Goal: Transaction & Acquisition: Purchase product/service

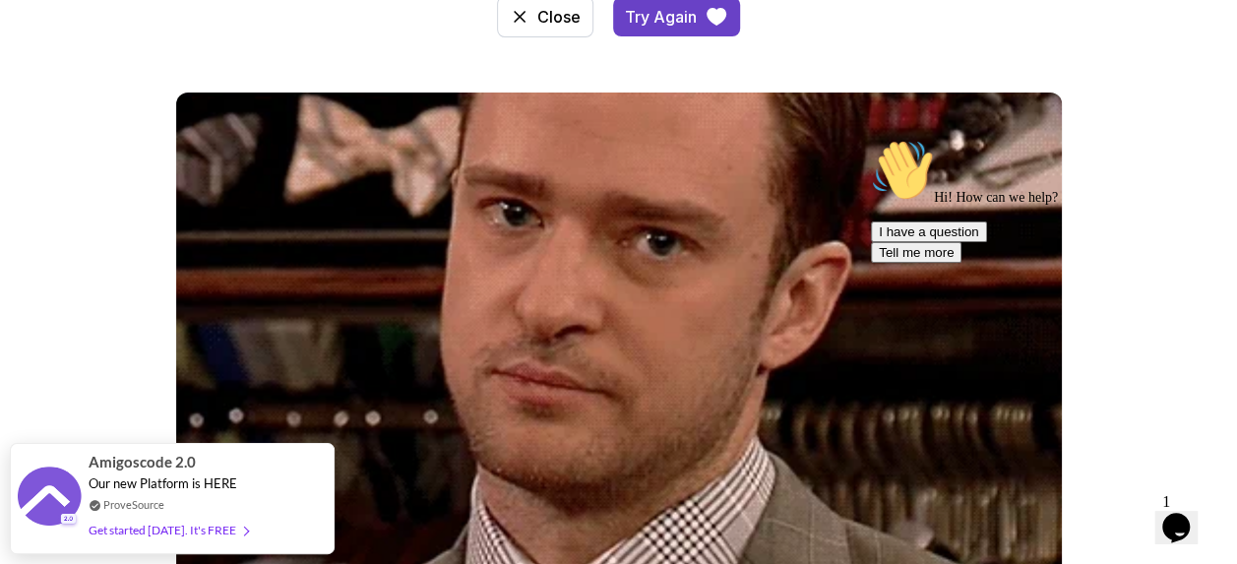
scroll to position [225, 0]
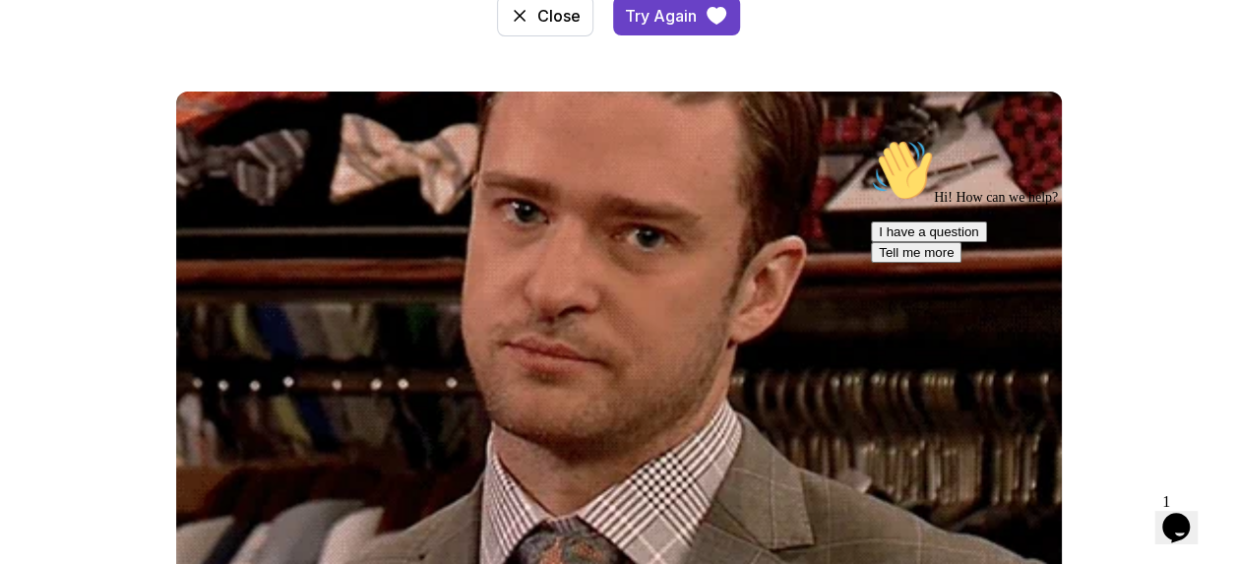
click at [871, 139] on icon "Chat attention grabber" at bounding box center [871, 139] width 0 height 0
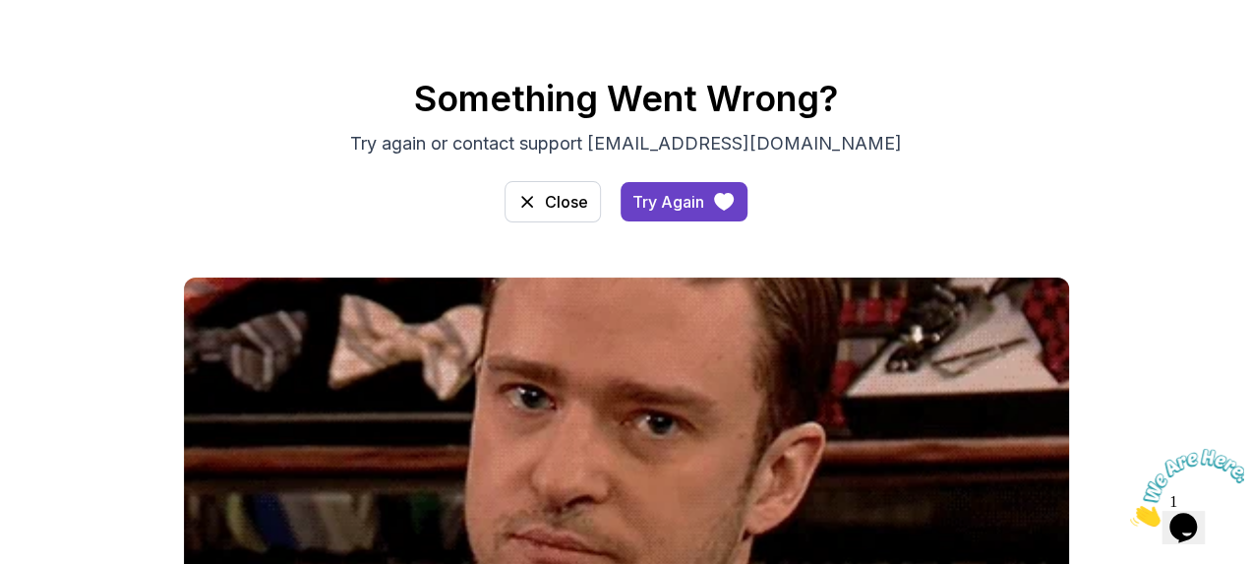
scroll to position [0, 0]
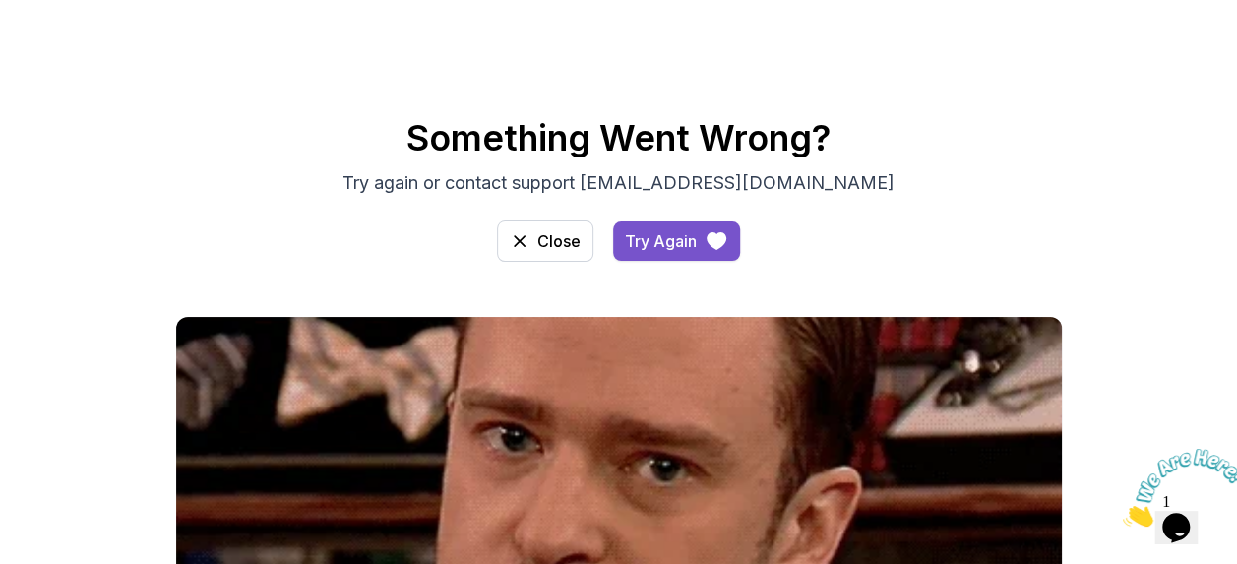
click at [679, 232] on div "Try Again" at bounding box center [661, 241] width 72 height 24
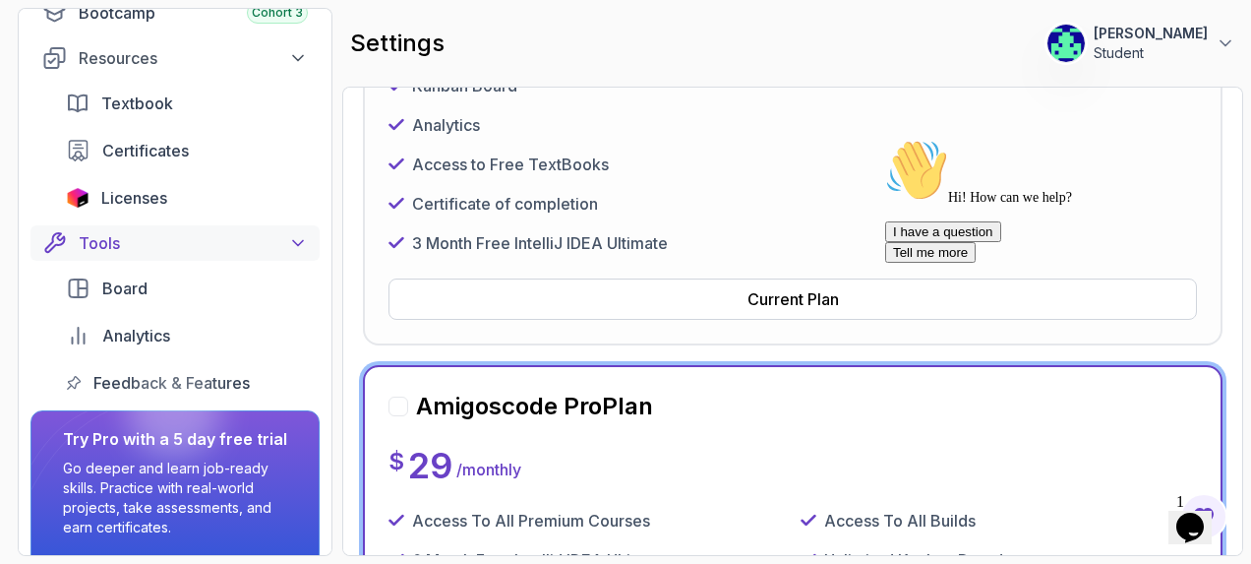
scroll to position [305, 0]
click at [205, 195] on div "Licenses" at bounding box center [204, 197] width 207 height 24
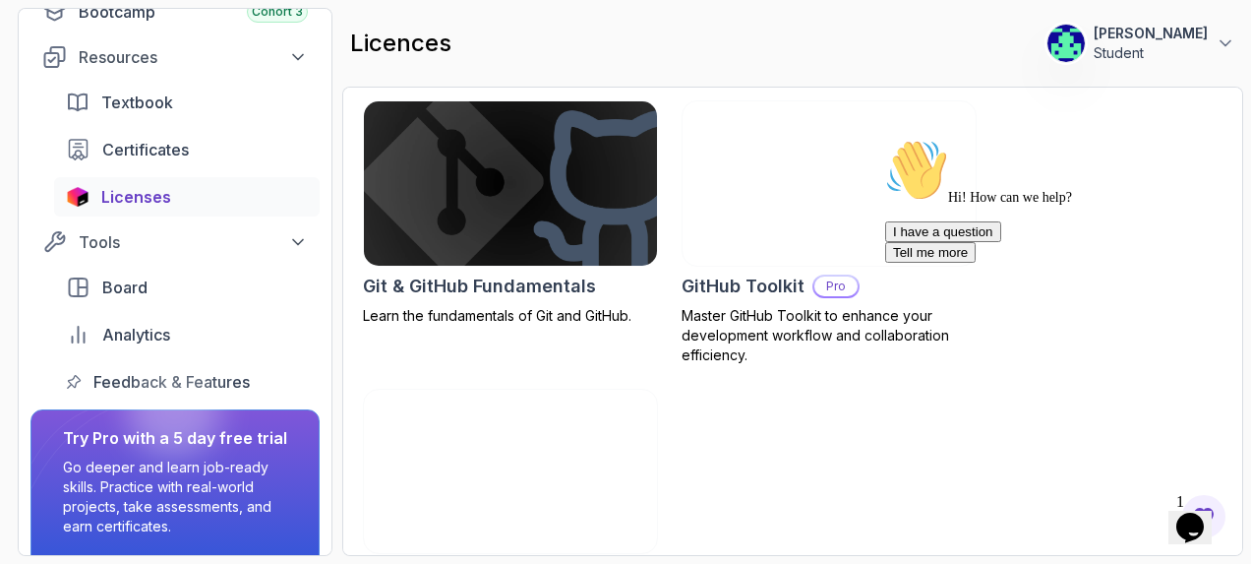
scroll to position [1021, 0]
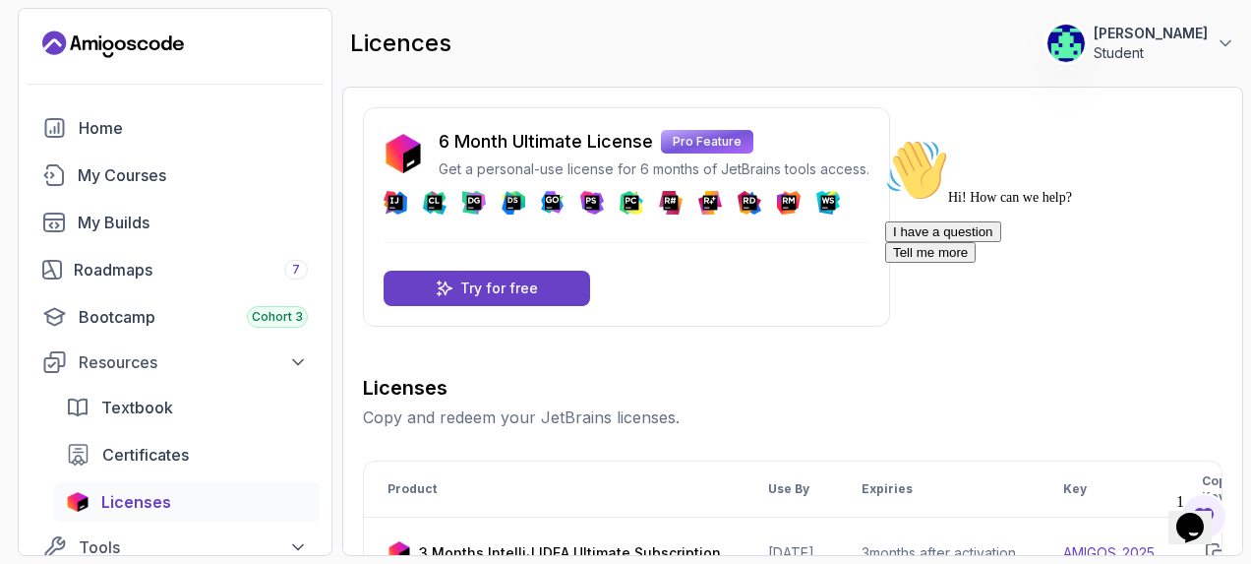
click at [119, 39] on icon "Landing page" at bounding box center [113, 44] width 142 height 31
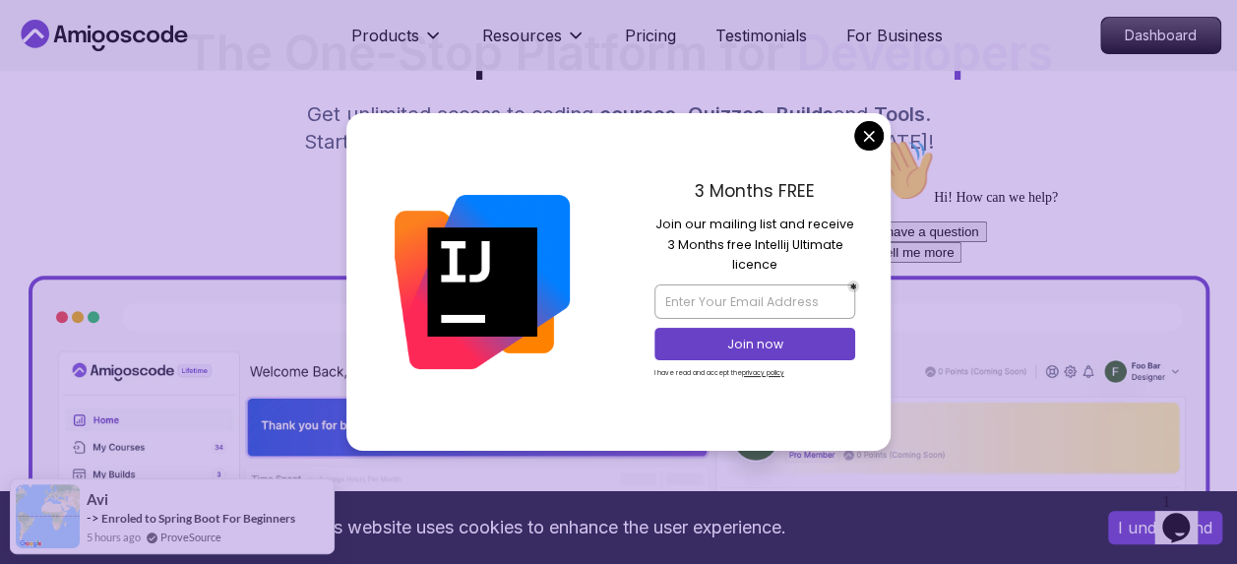
scroll to position [360, 0]
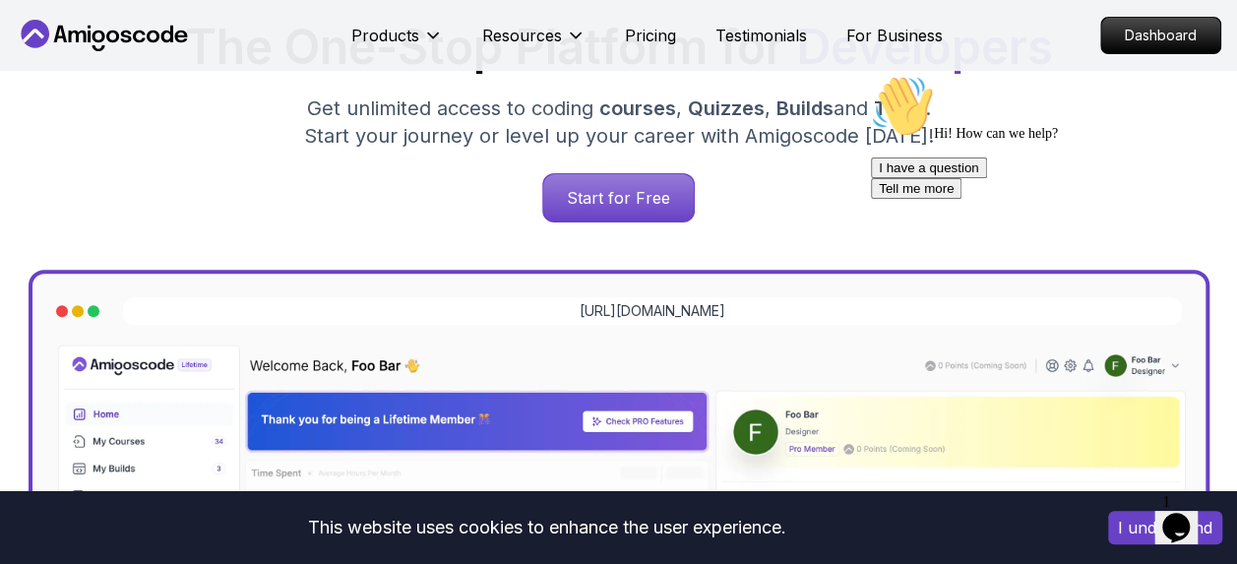
click at [638, 96] on p "Get unlimited access to coding courses , Quizzes , Builds and Tools . Start you…" at bounding box center [618, 121] width 661 height 55
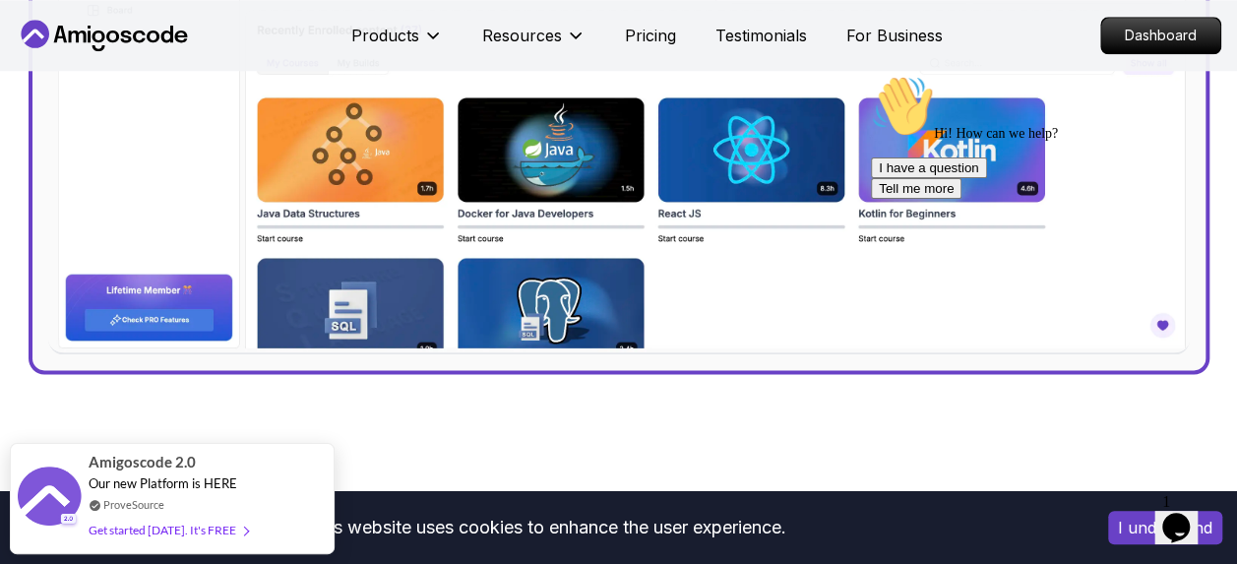
scroll to position [1049, 0]
